Goal: Task Accomplishment & Management: Complete application form

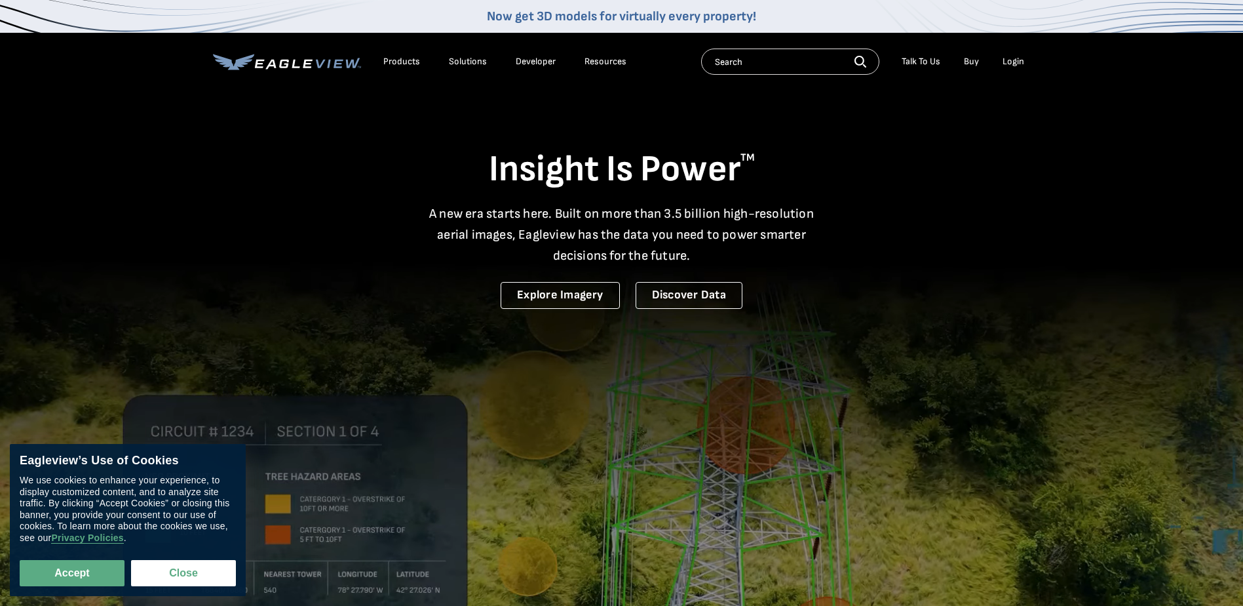
click at [1017, 62] on div "Login" at bounding box center [1014, 62] width 22 height 12
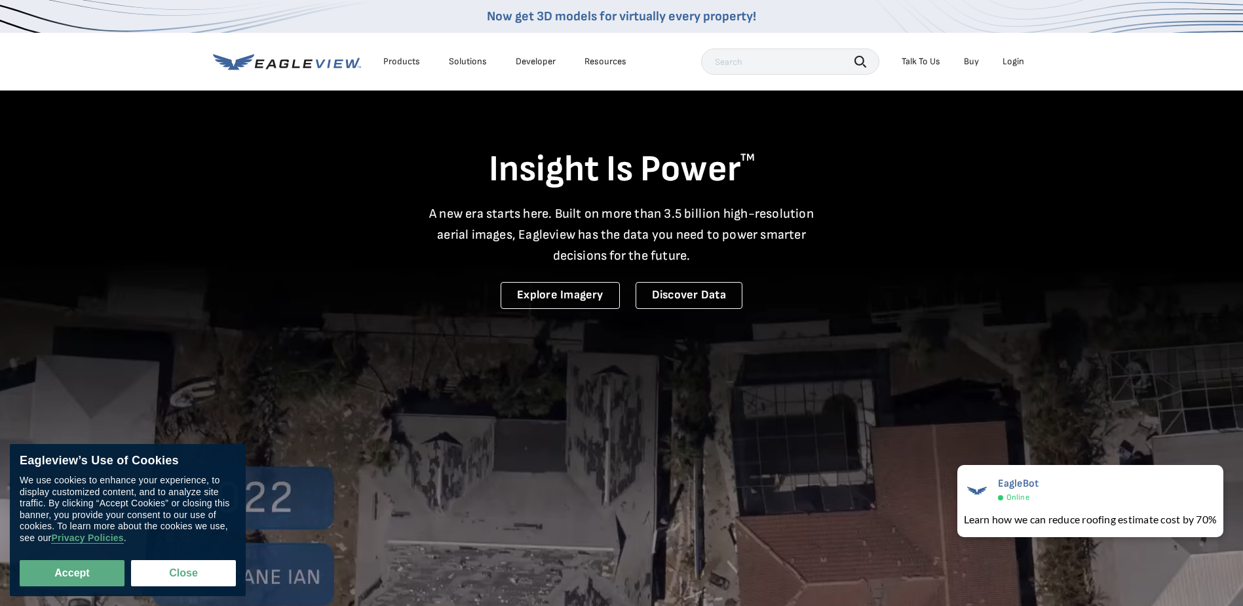
click at [1017, 66] on div "Login" at bounding box center [1014, 62] width 22 height 12
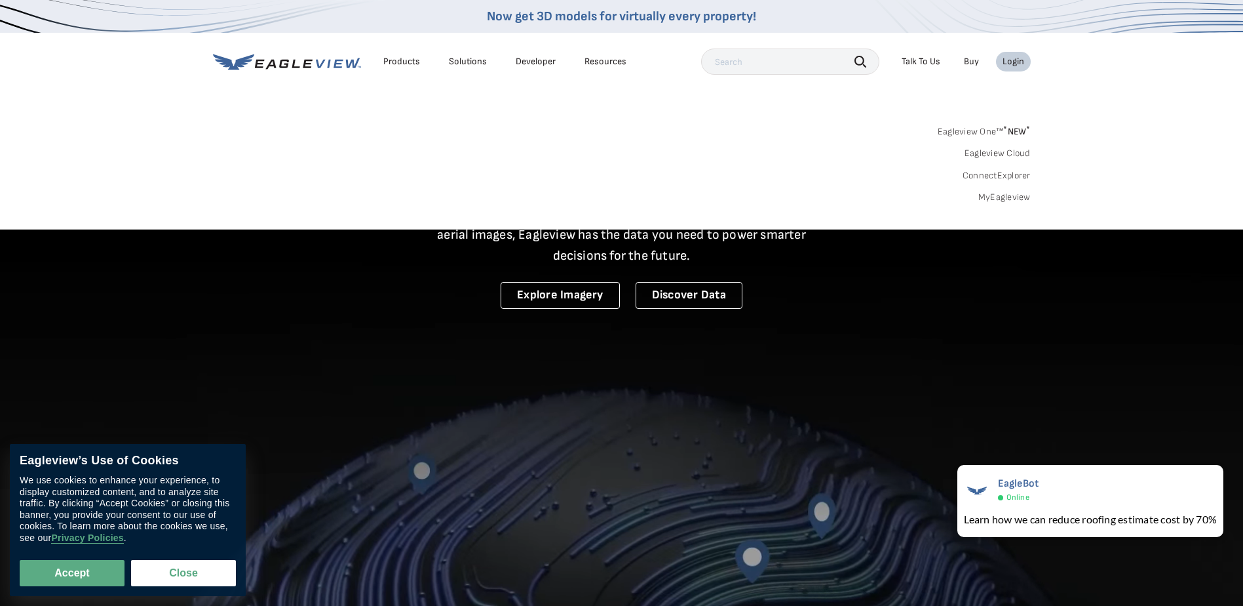
click at [1015, 196] on link "MyEagleview" at bounding box center [1005, 197] width 52 height 12
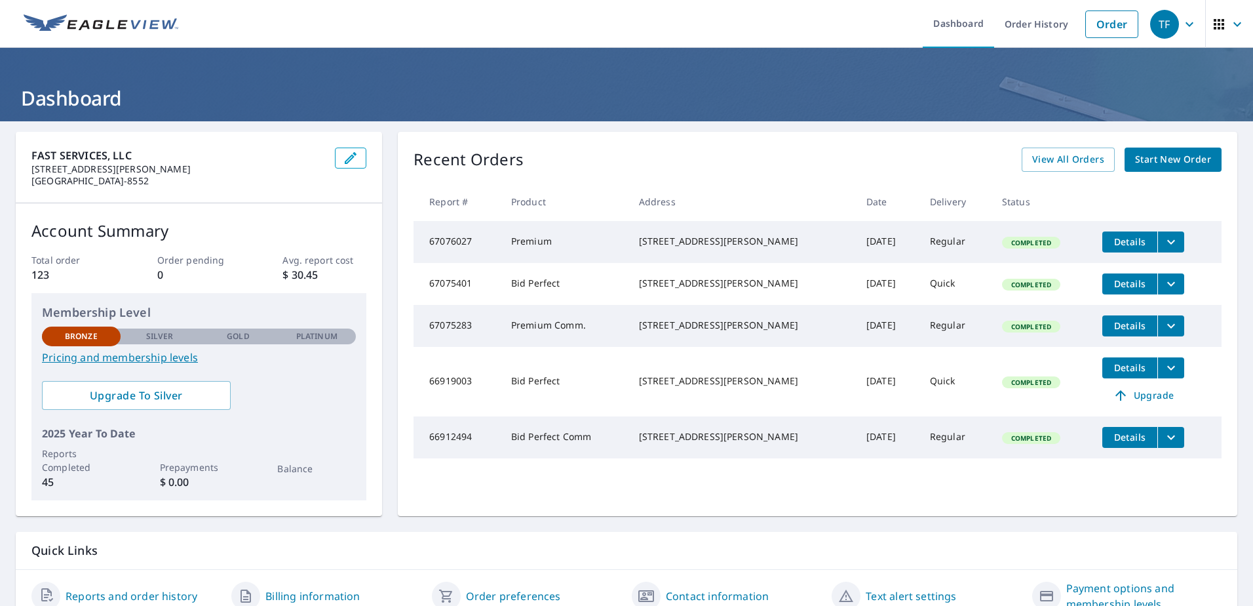
click at [1135, 157] on span "Start New Order" at bounding box center [1173, 159] width 76 height 16
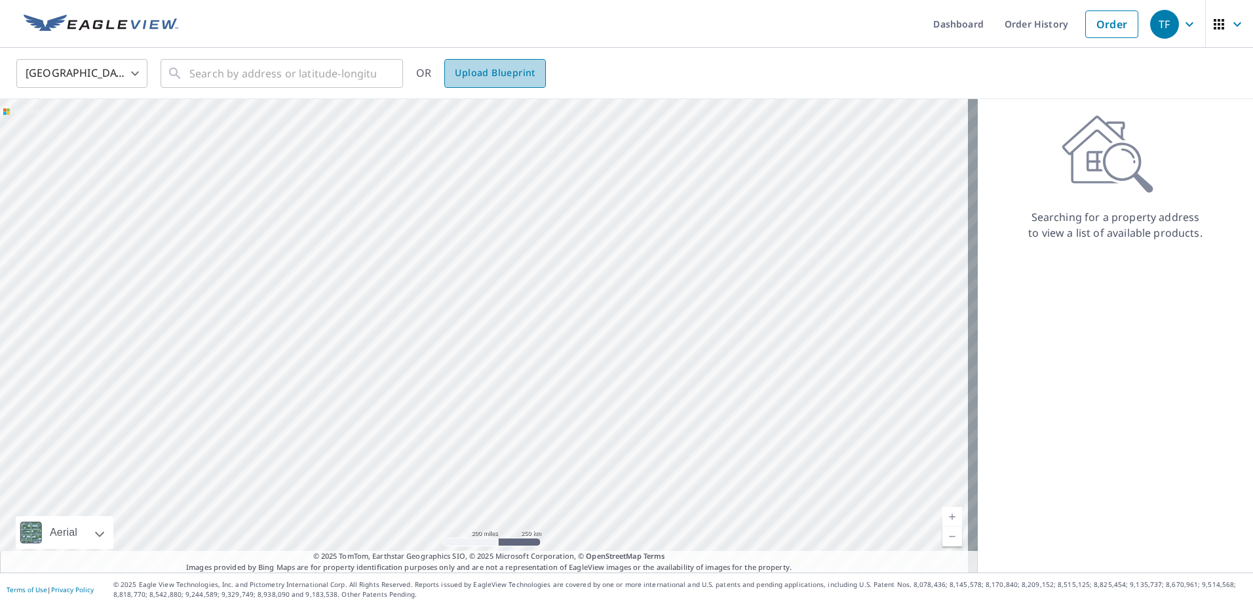
click at [488, 79] on span "Upload Blueprint" at bounding box center [495, 73] width 80 height 16
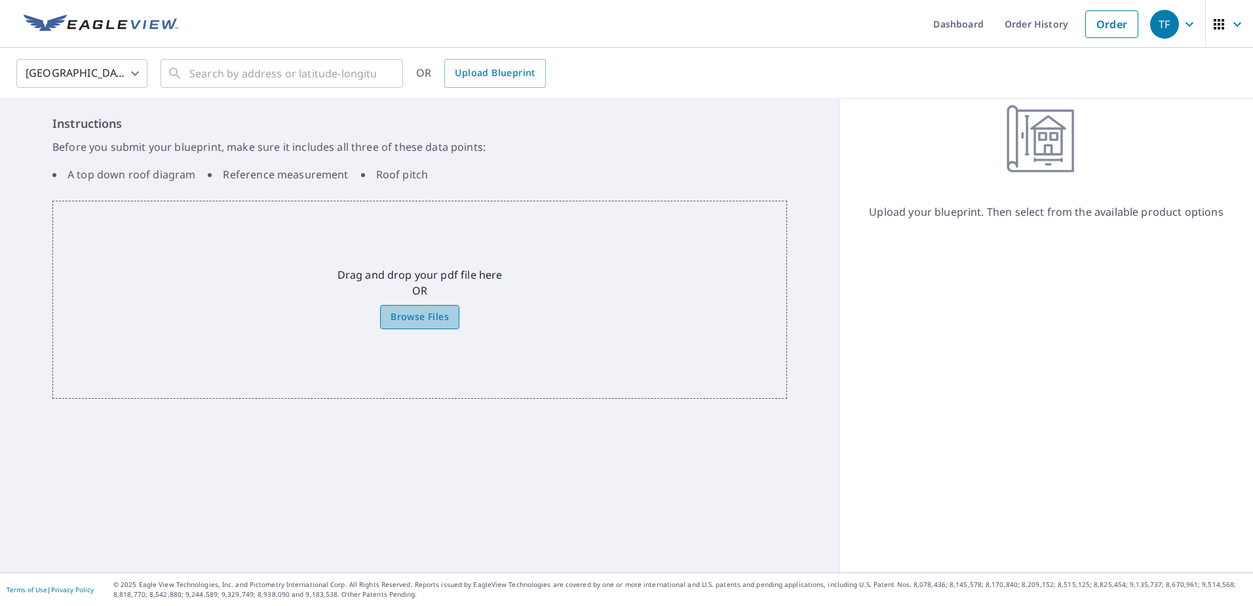
click at [431, 309] on span "Browse Files" at bounding box center [420, 317] width 58 height 16
click at [0, 0] on input "Browse Files" at bounding box center [0, 0] width 0 height 0
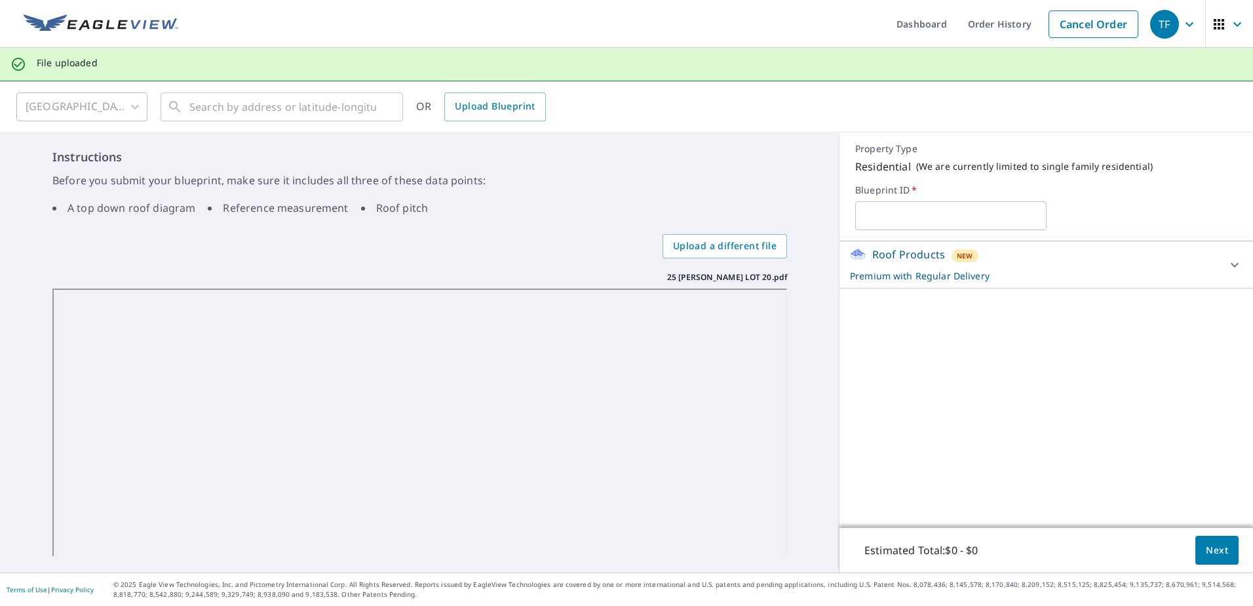
click at [903, 215] on input "text" at bounding box center [950, 215] width 191 height 37
type input "SPEC 5"
click at [1206, 543] on span "Next" at bounding box center [1217, 550] width 22 height 16
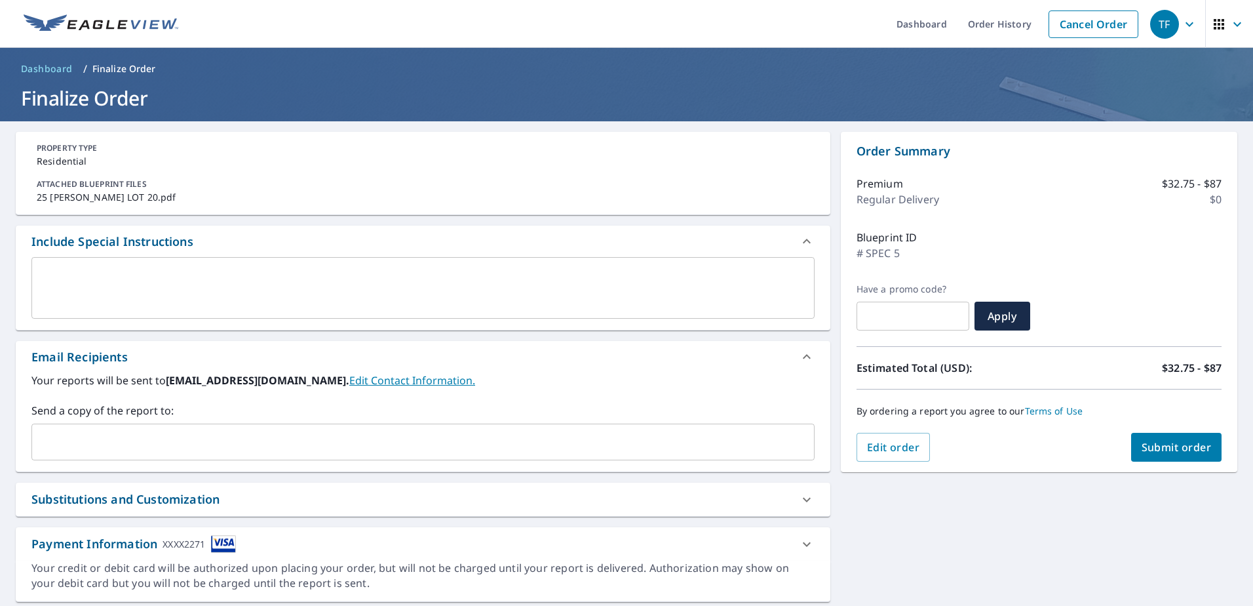
scroll to position [40, 0]
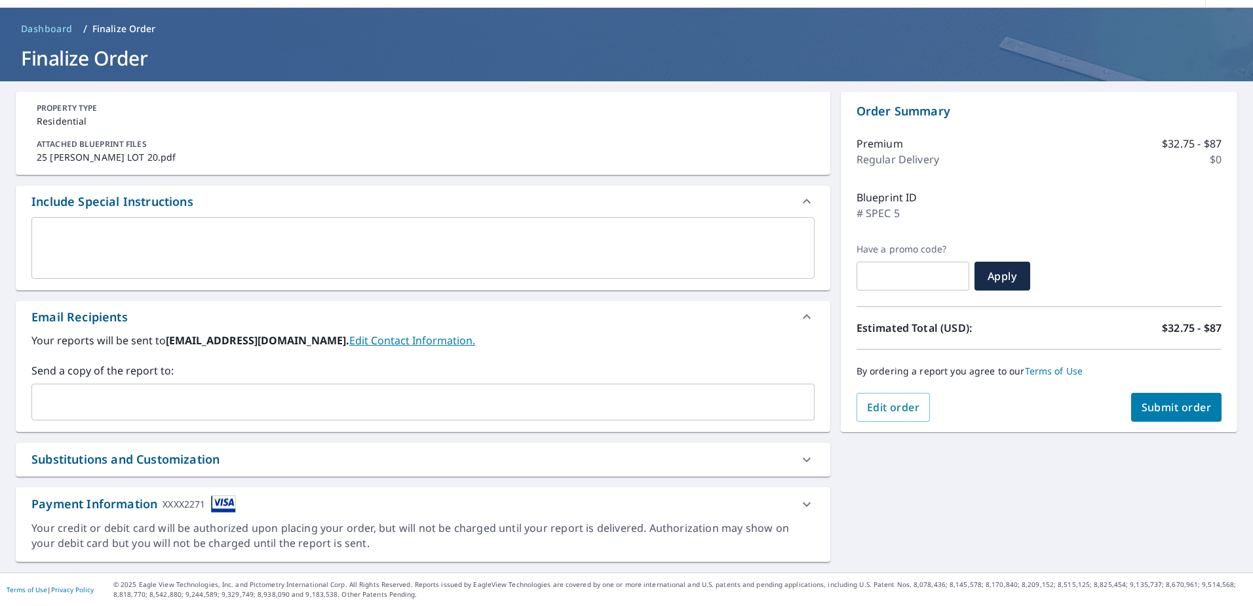
click at [349, 339] on link "Edit Contact Information." at bounding box center [412, 340] width 126 height 14
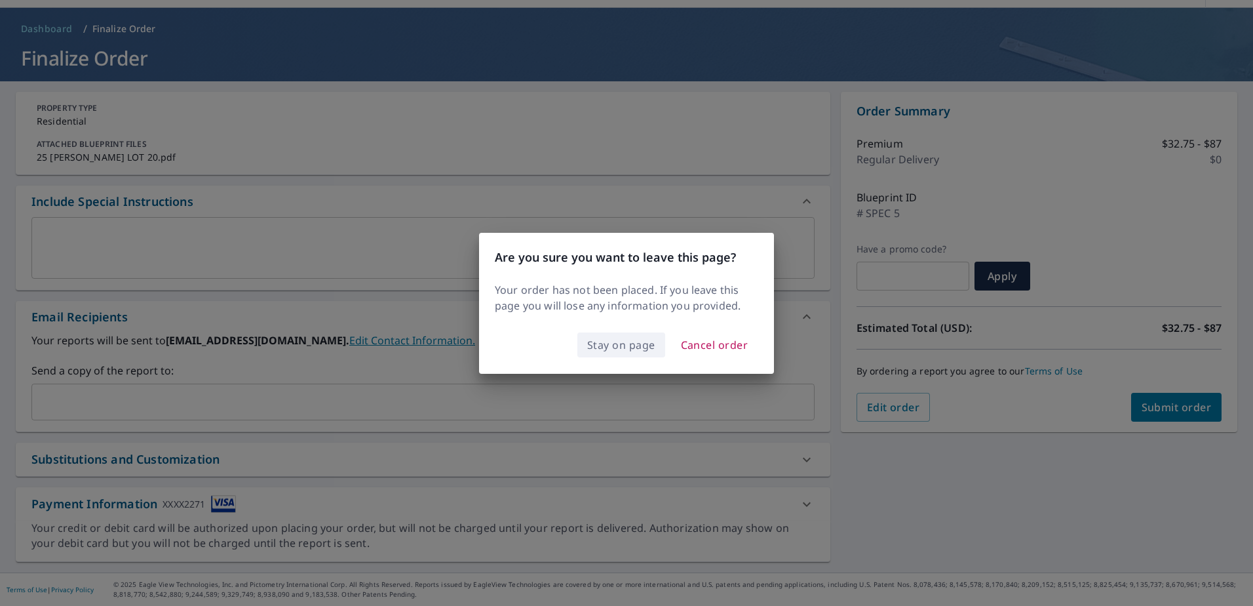
click at [636, 343] on span "Stay on page" at bounding box center [621, 345] width 68 height 18
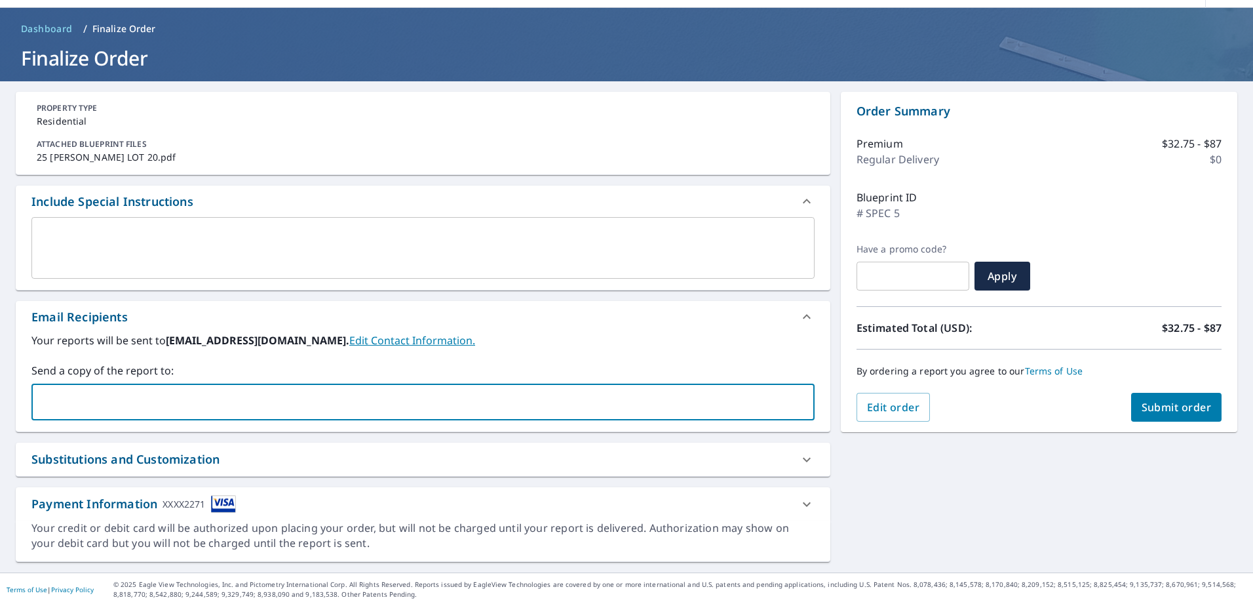
click at [197, 402] on input "text" at bounding box center [413, 401] width 752 height 25
type input "tyson@fastservicesky.com"
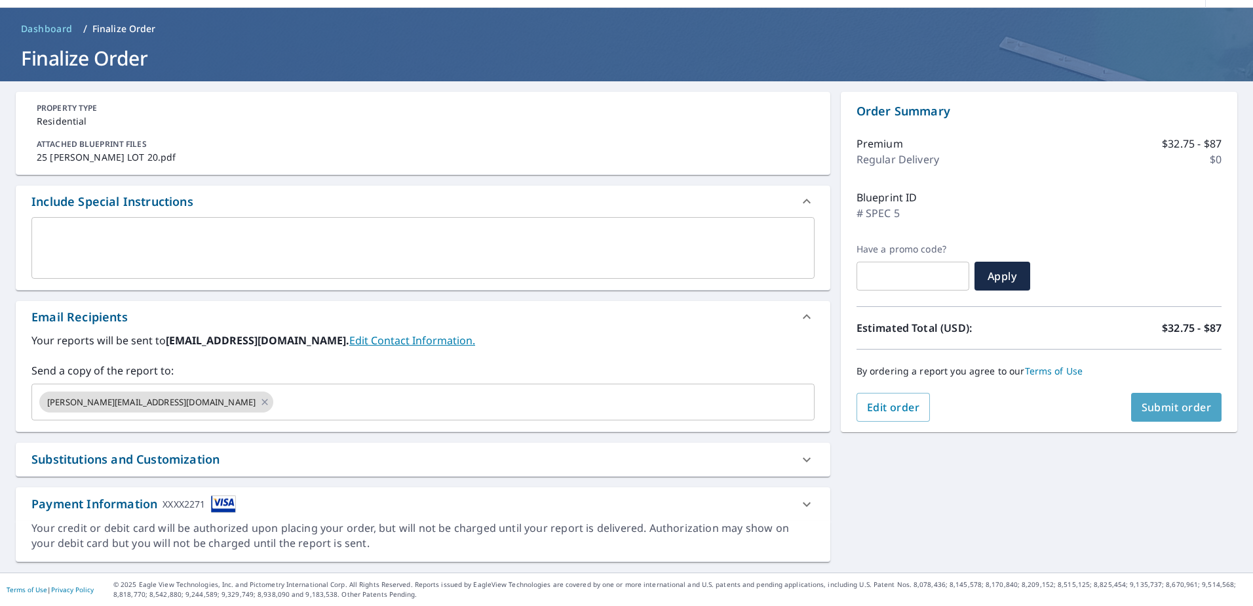
click at [1154, 409] on span "Submit order" at bounding box center [1177, 407] width 70 height 14
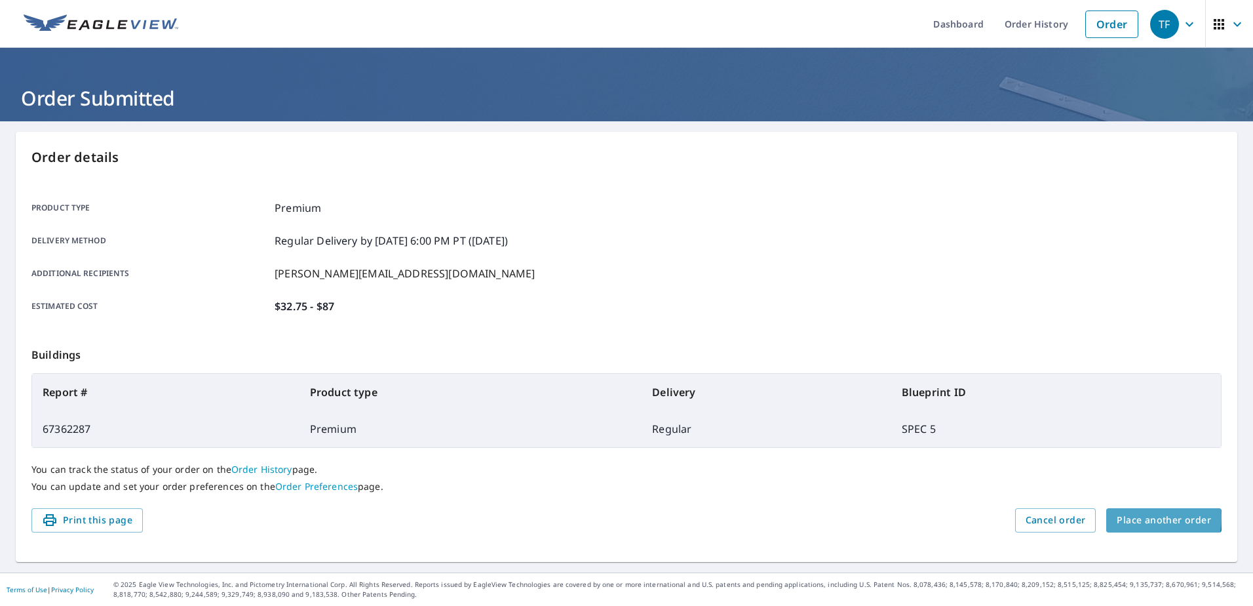
click at [1131, 517] on span "Place another order" at bounding box center [1164, 520] width 94 height 16
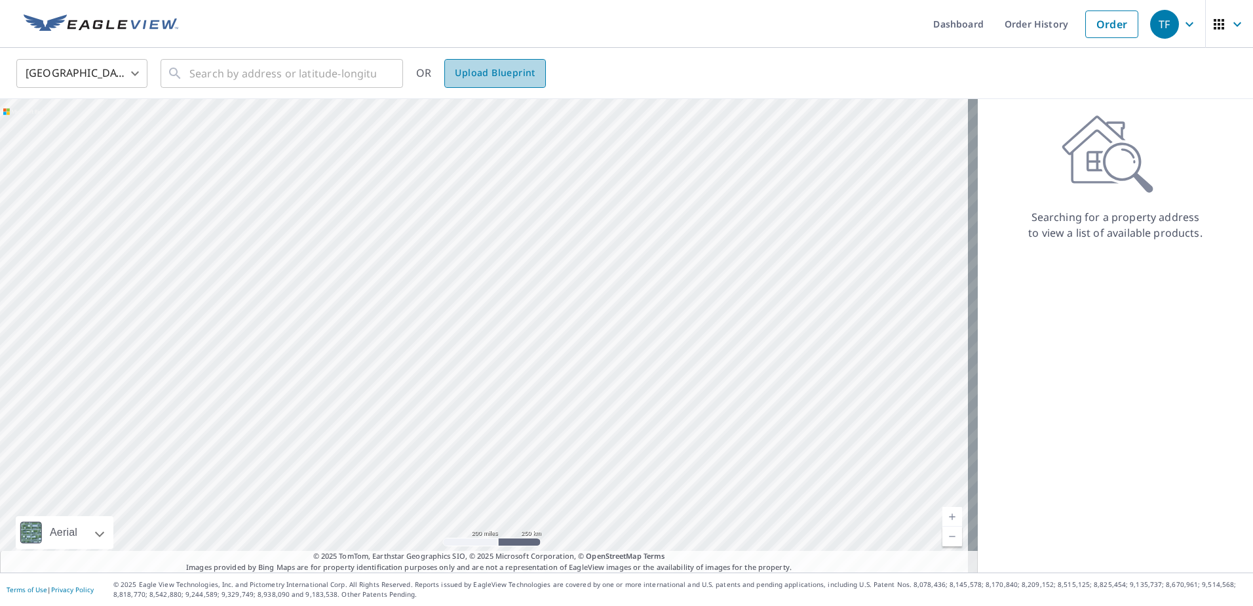
click at [519, 84] on link "Upload Blueprint" at bounding box center [494, 73] width 101 height 29
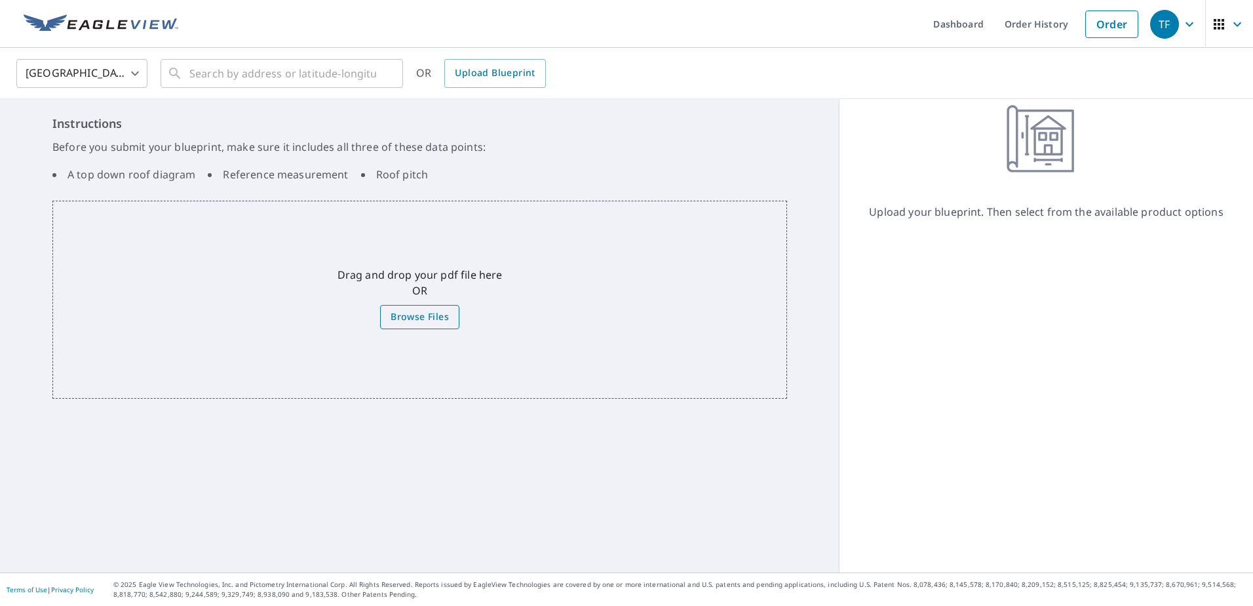
click at [431, 306] on label "Browse Files" at bounding box center [419, 317] width 79 height 24
click at [0, 0] on input "Browse Files" at bounding box center [0, 0] width 0 height 0
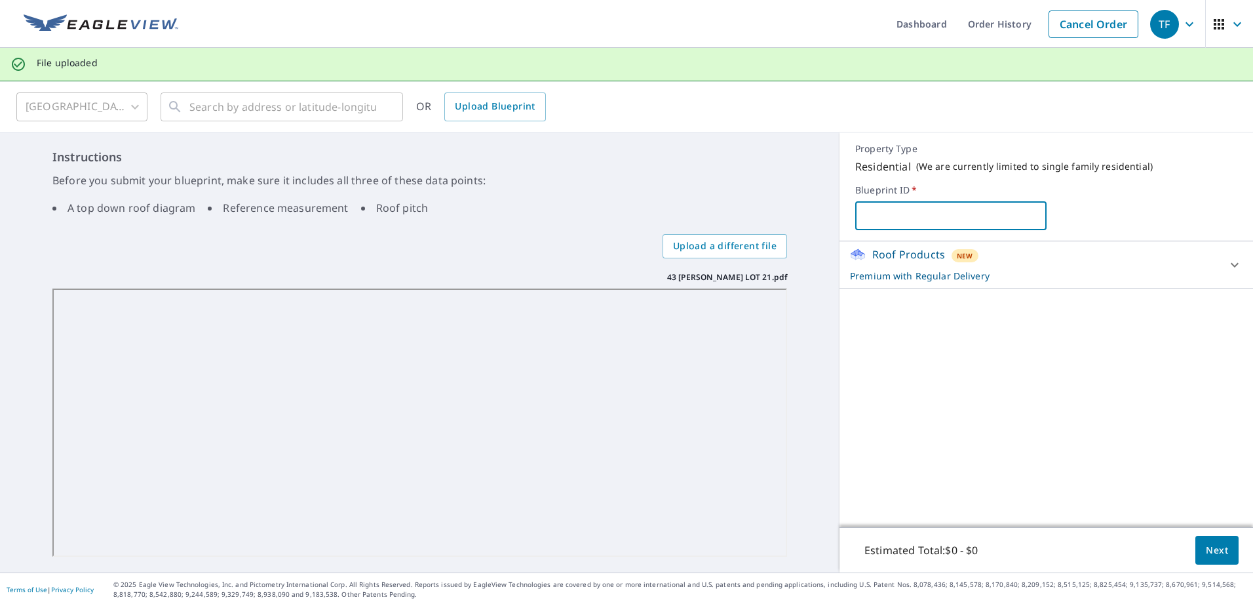
click at [959, 217] on input "text" at bounding box center [950, 215] width 191 height 37
type input "t"
type input "TB SPEC HOUSE"
click at [1220, 540] on button "Next" at bounding box center [1217, 550] width 43 height 29
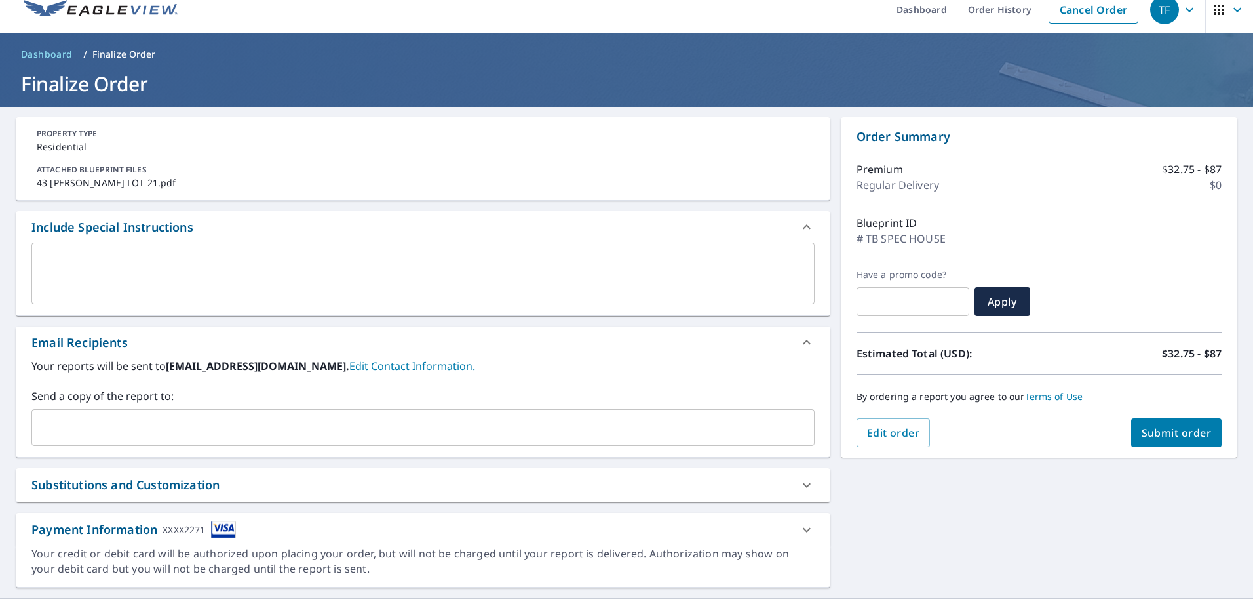
scroll to position [40, 0]
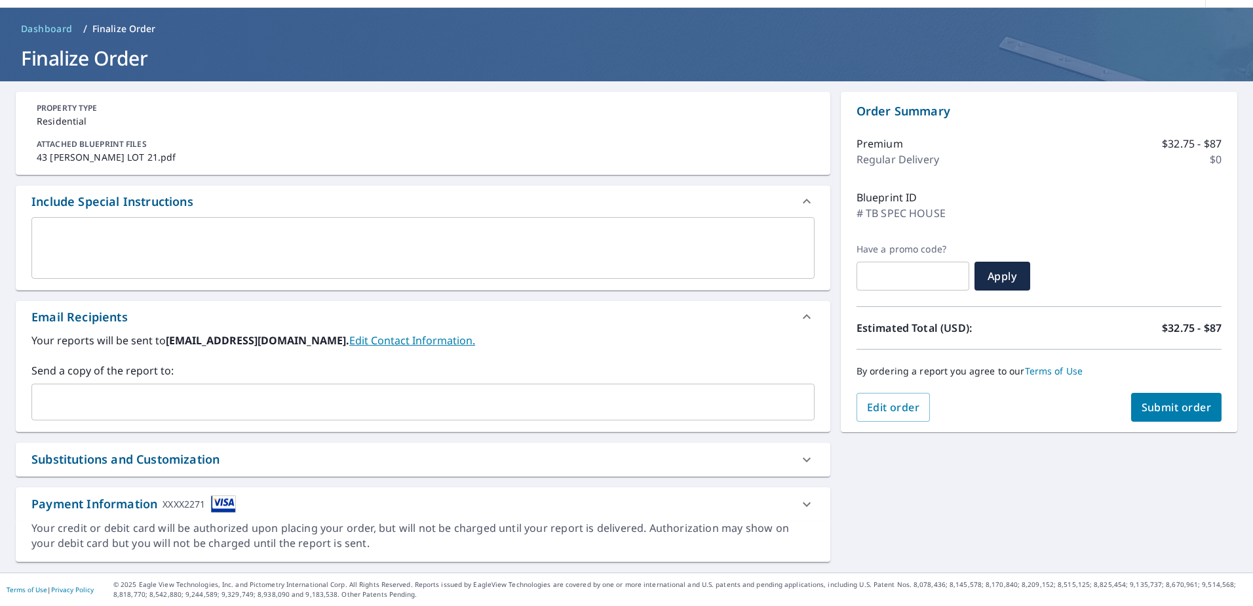
click at [197, 405] on input "text" at bounding box center [413, 401] width 752 height 25
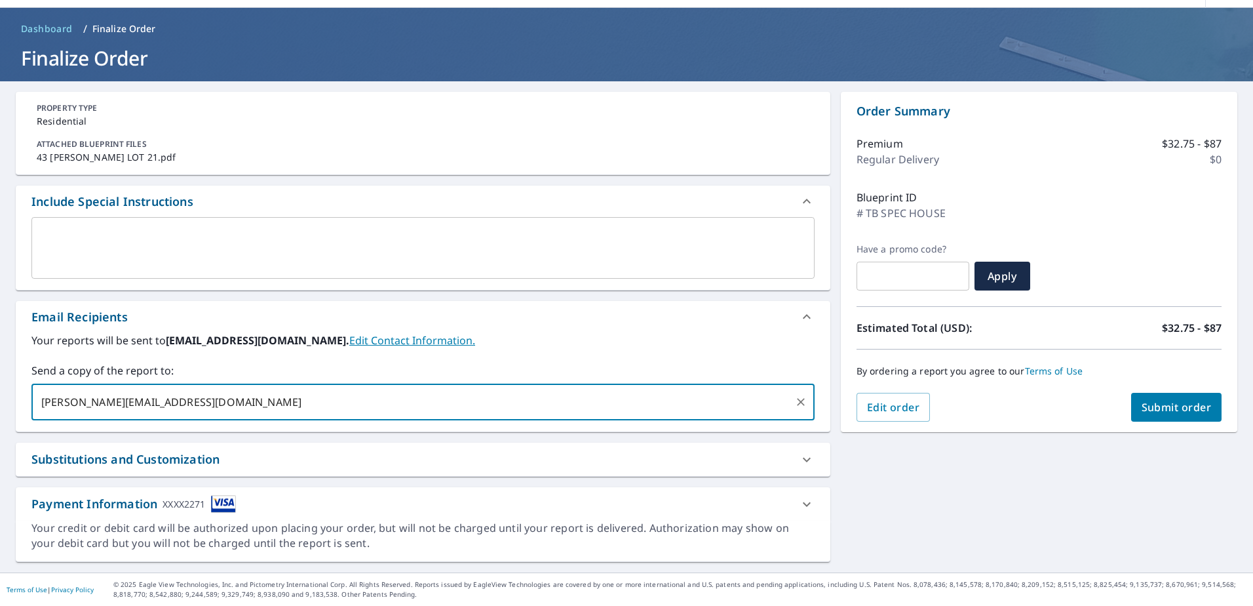
type input "TYSON@FASTSERVICESKY.COM"
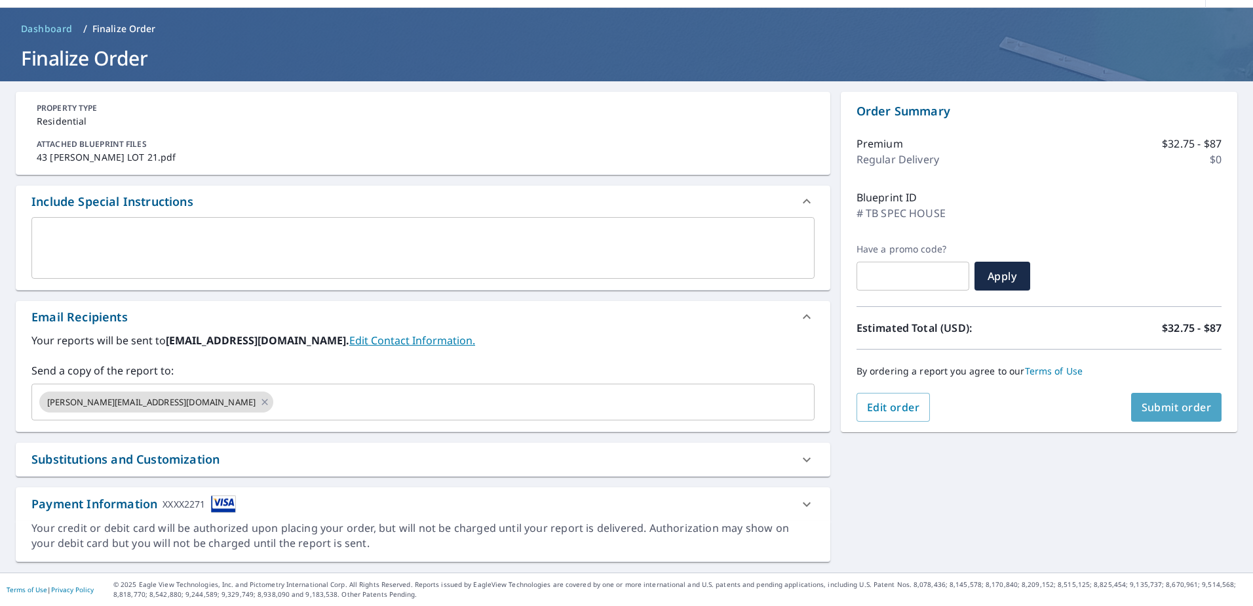
click at [1182, 406] on span "Submit order" at bounding box center [1177, 407] width 70 height 14
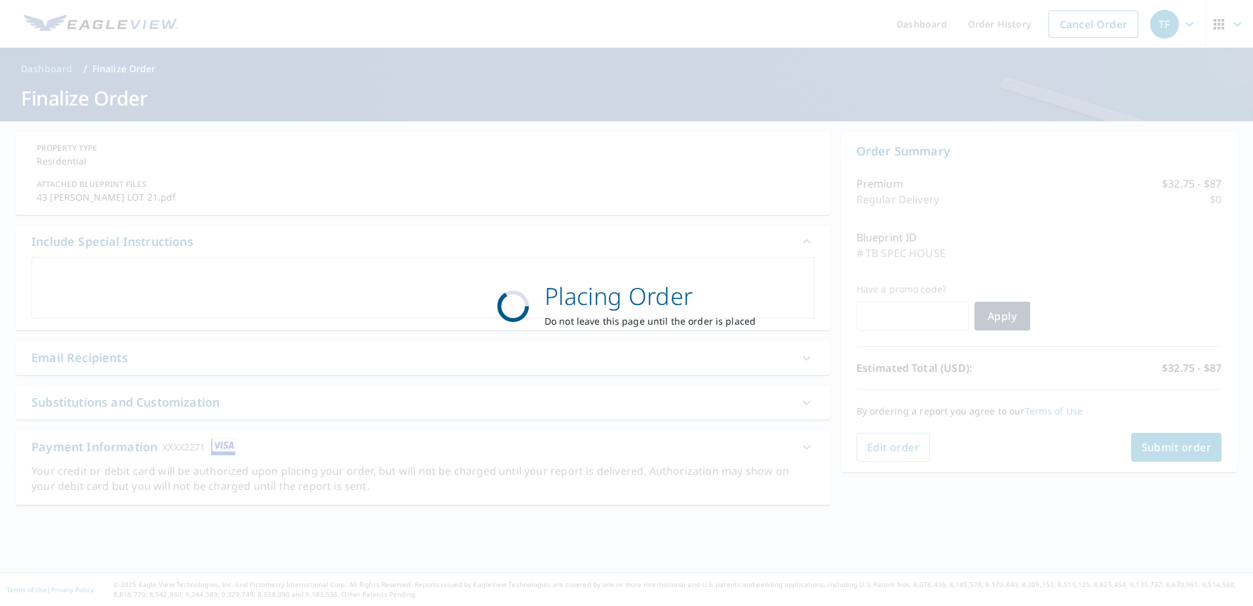
scroll to position [0, 0]
